Goal: Transaction & Acquisition: Subscribe to service/newsletter

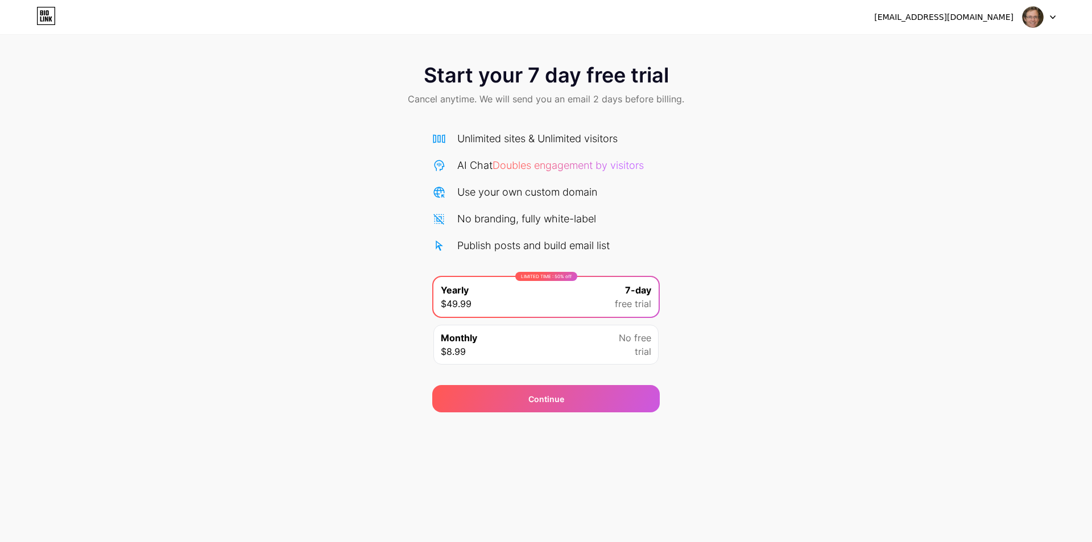
click at [1040, 16] on img at bounding box center [1033, 17] width 22 height 22
click at [980, 10] on div "[EMAIL_ADDRESS][DOMAIN_NAME]" at bounding box center [964, 17] width 181 height 20
click at [977, 16] on div "[EMAIL_ADDRESS][DOMAIN_NAME]" at bounding box center [943, 17] width 139 height 12
click at [46, 15] on icon at bounding box center [45, 16] width 19 height 18
